Goal: Task Accomplishment & Management: Manage account settings

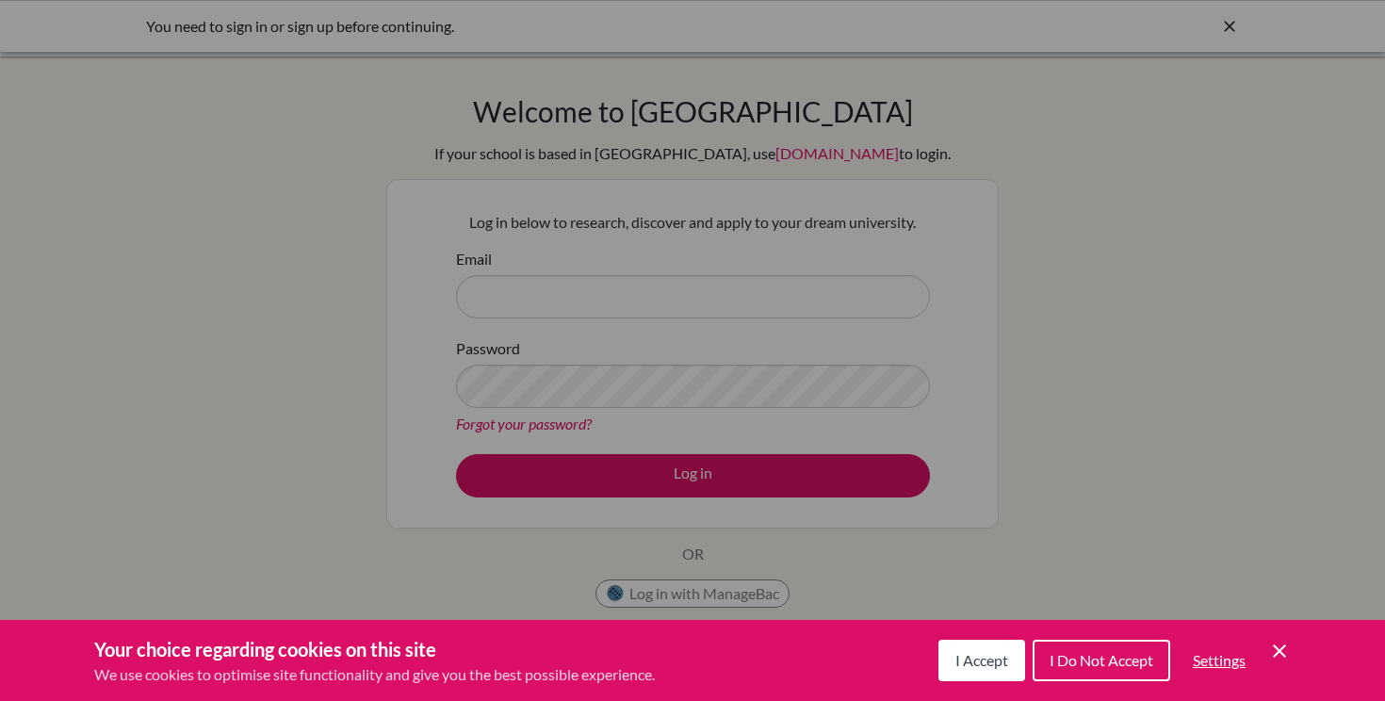
click at [980, 663] on span "I Accept" at bounding box center [981, 660] width 53 height 18
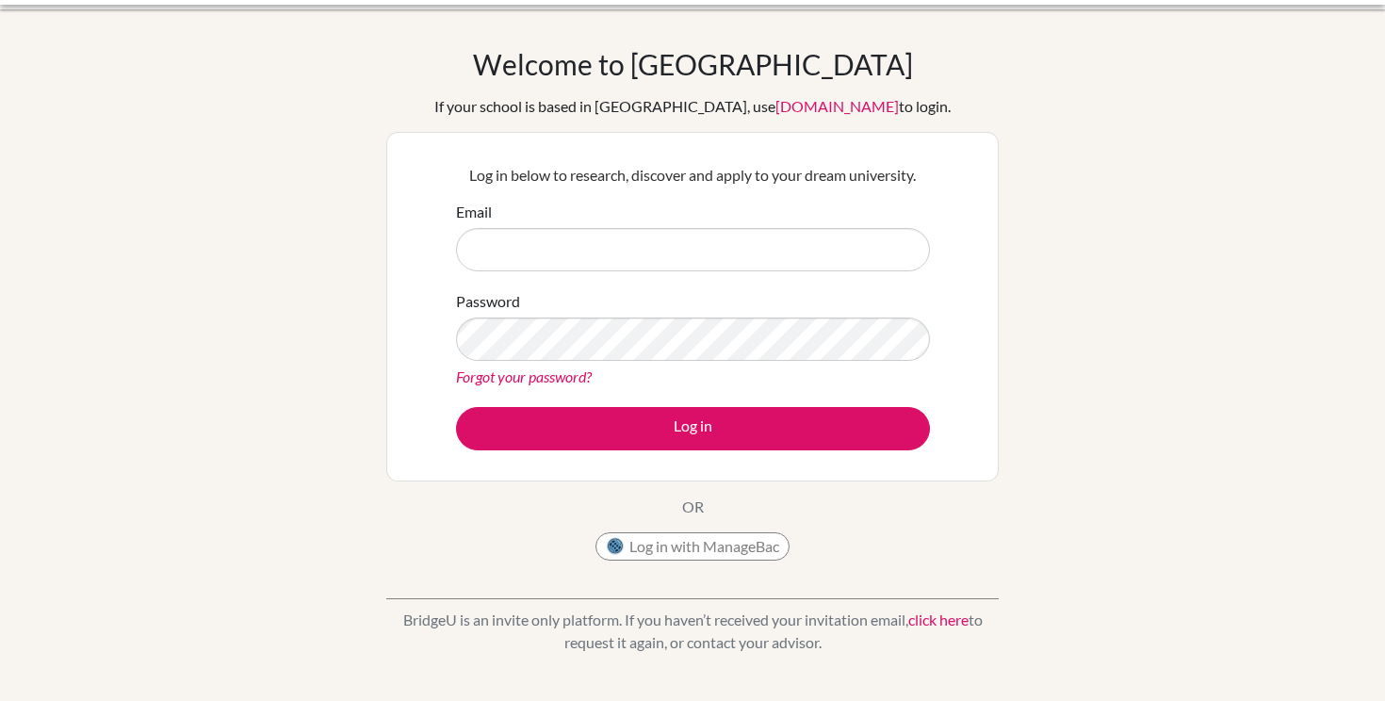
scroll to position [49, 0]
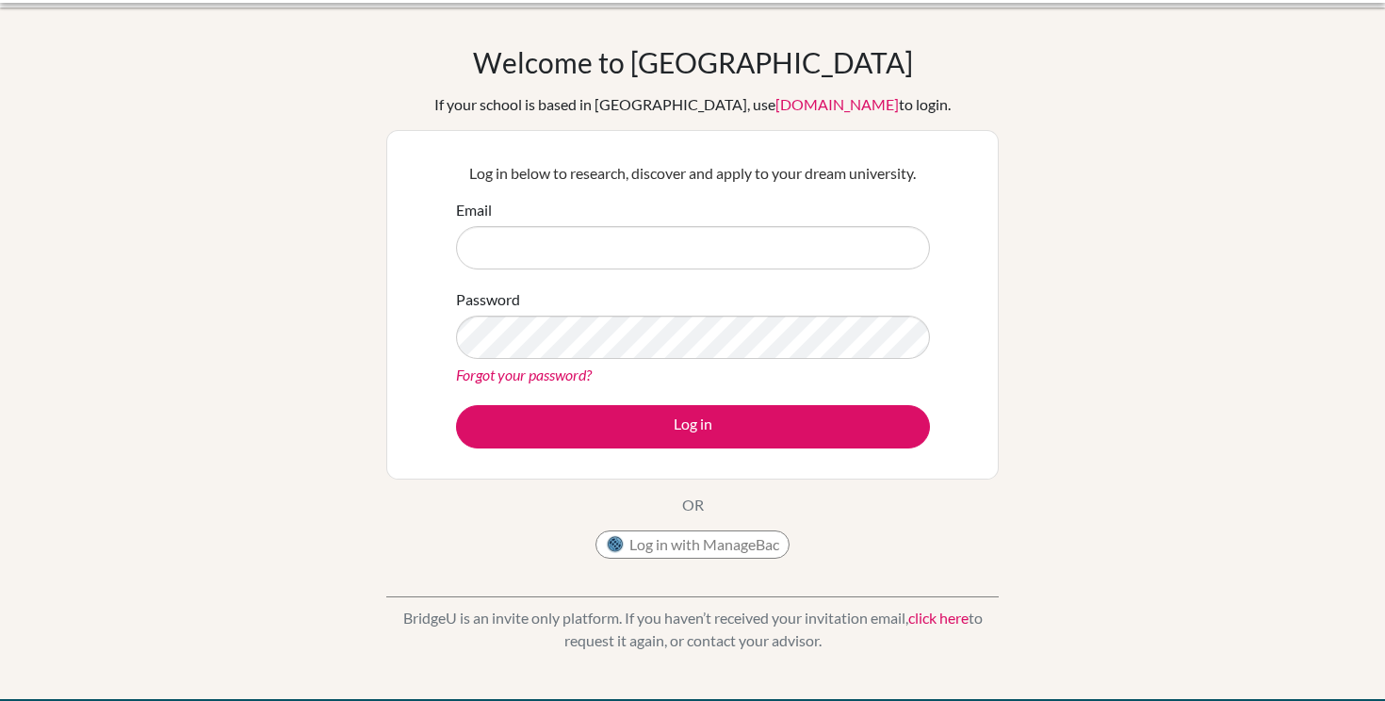
click at [819, 625] on p "BridgeU is an invite only platform. If you haven’t received your invitation ema…" at bounding box center [692, 629] width 612 height 45
click at [738, 542] on button "Log in with ManageBac" at bounding box center [692, 544] width 194 height 28
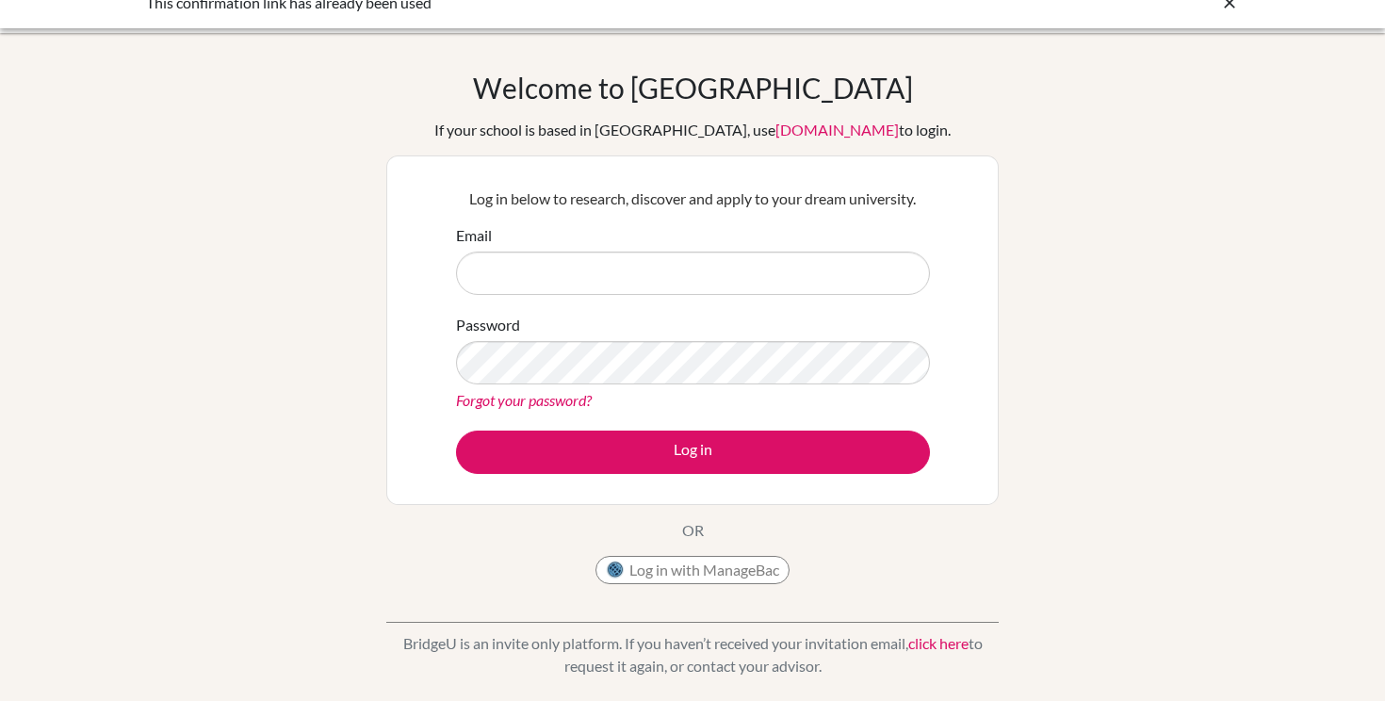
scroll to position [10, 0]
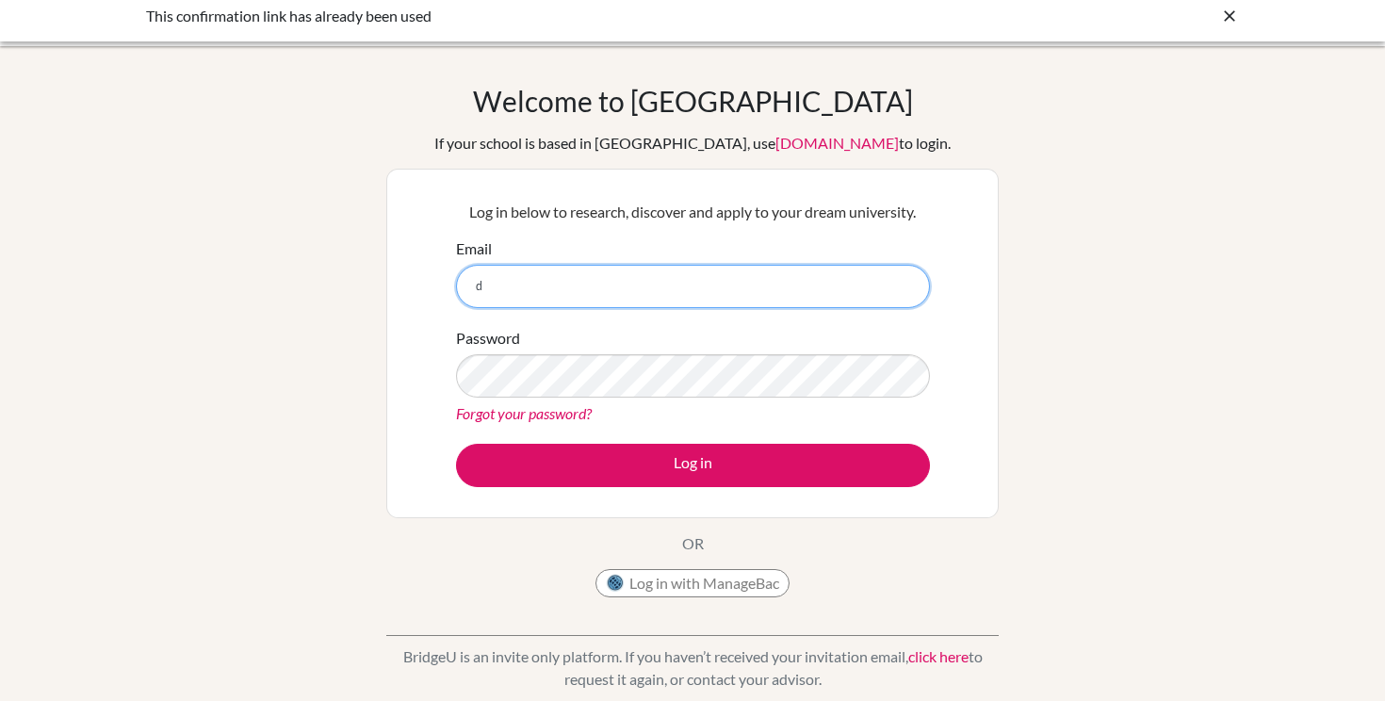
type input "[PERSON_NAME][EMAIL_ADDRESS][DOMAIN_NAME]"
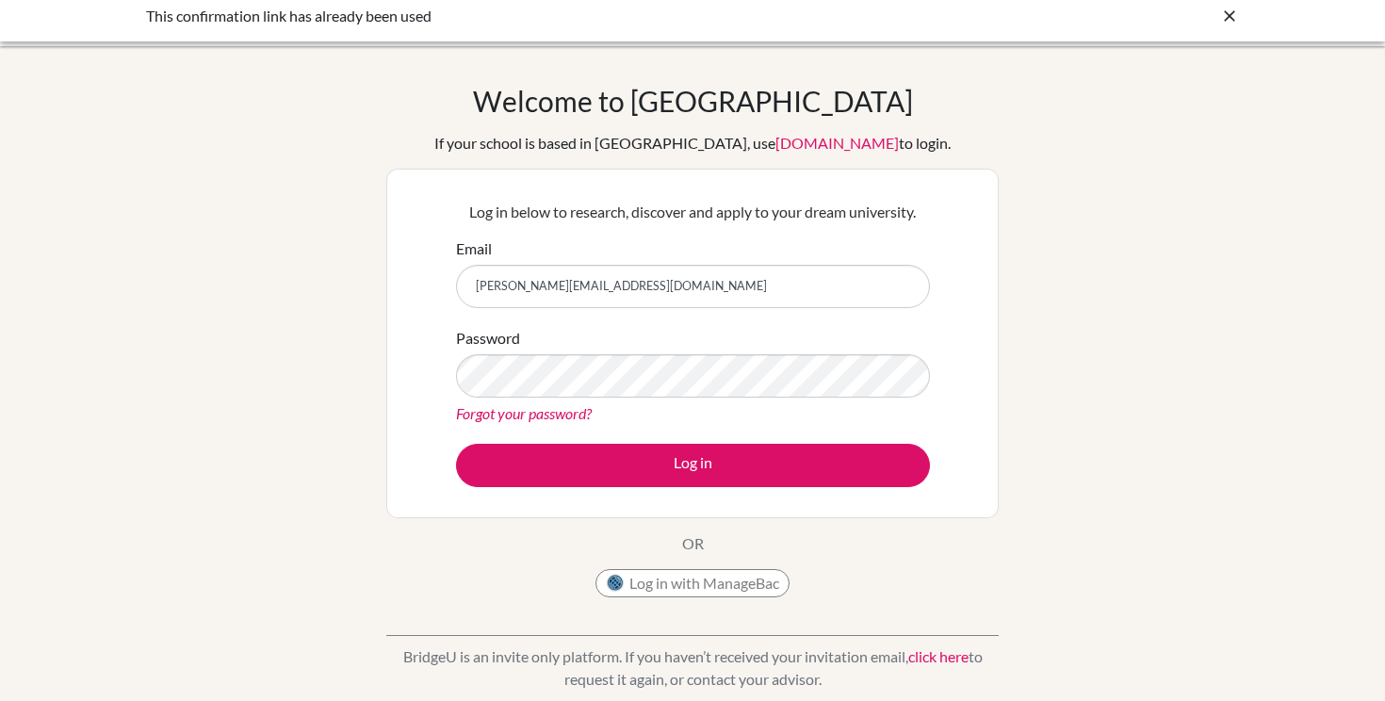
click at [494, 433] on form "Email [PERSON_NAME][EMAIL_ADDRESS][DOMAIN_NAME] Password Forgot your password? …" at bounding box center [693, 362] width 474 height 250
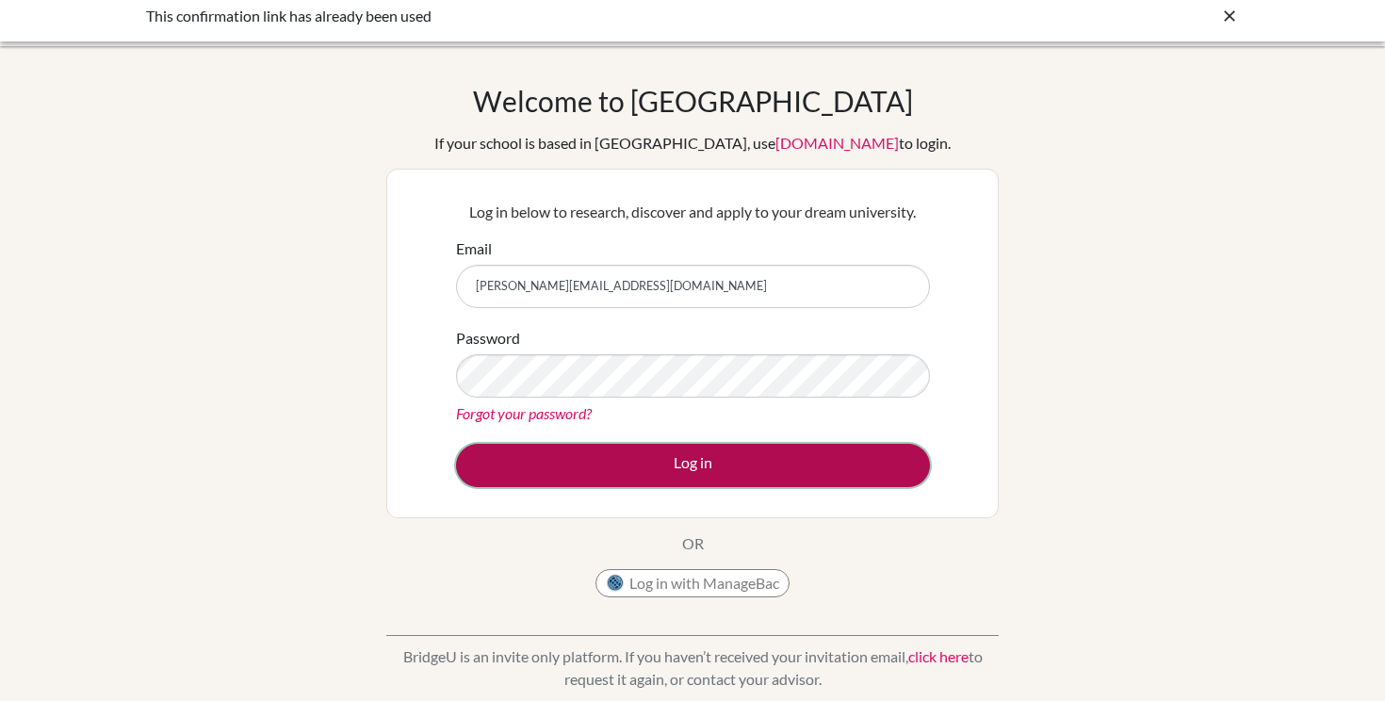
click at [551, 462] on button "Log in" at bounding box center [693, 465] width 474 height 43
